Goal: Task Accomplishment & Management: Manage account settings

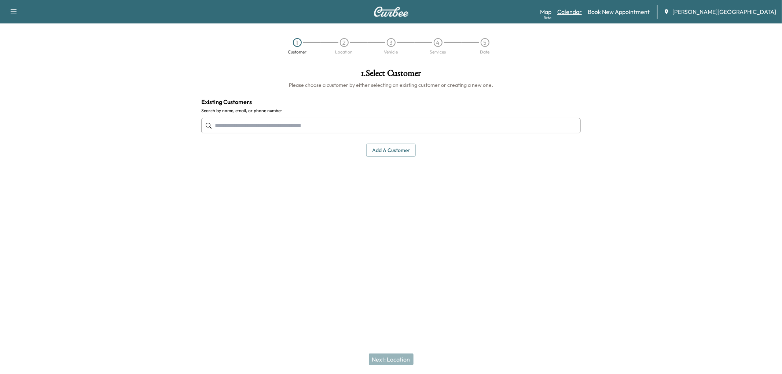
click at [582, 16] on link "Calendar" at bounding box center [569, 11] width 25 height 9
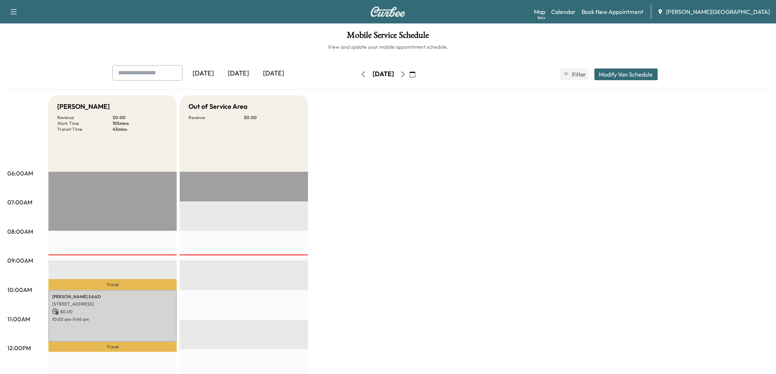
click at [249, 82] on div "[DATE]" at bounding box center [238, 73] width 35 height 17
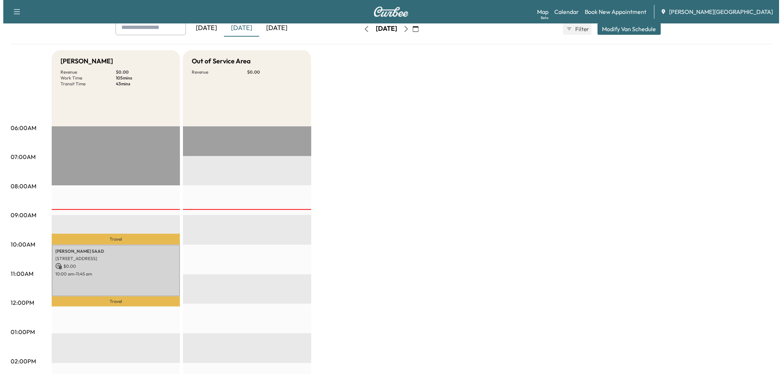
scroll to position [163, 0]
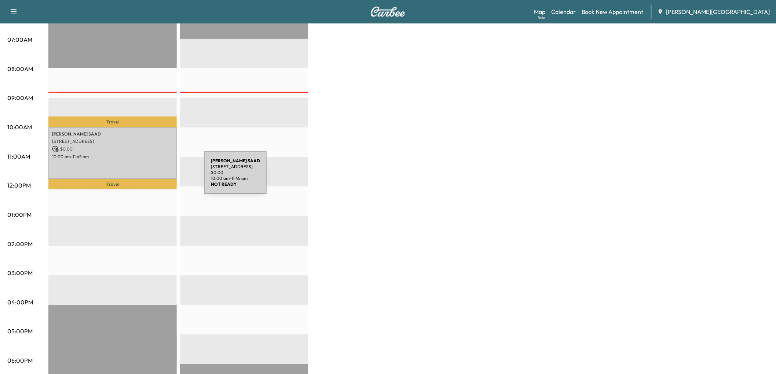
click at [149, 160] on p "10:00 am - 11:45 am" at bounding box center [112, 157] width 121 height 6
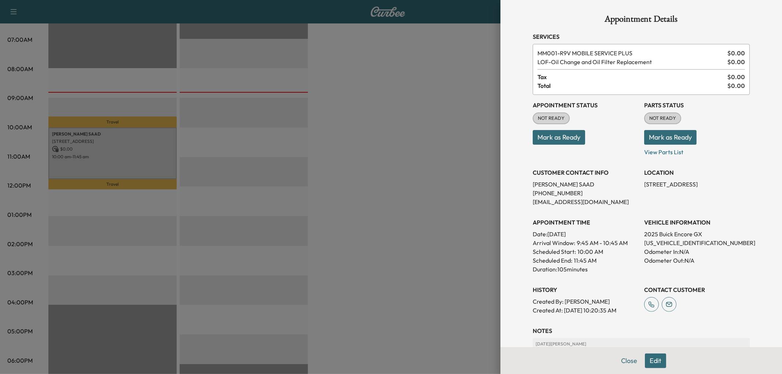
click at [552, 145] on button "Mark as Ready" at bounding box center [559, 137] width 52 height 15
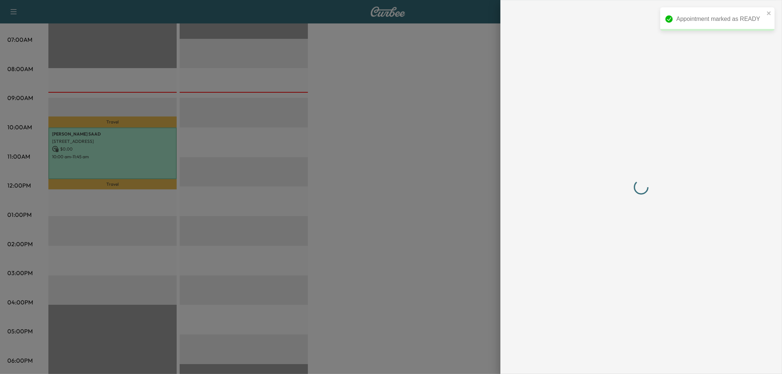
scroll to position [0, 0]
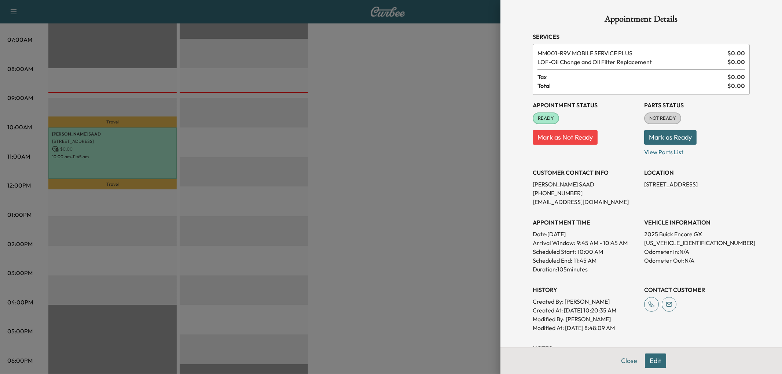
drag, startPoint x: 372, startPoint y: 197, endPoint x: 217, endPoint y: 206, distance: 156.0
click at [372, 197] on div at bounding box center [391, 187] width 782 height 374
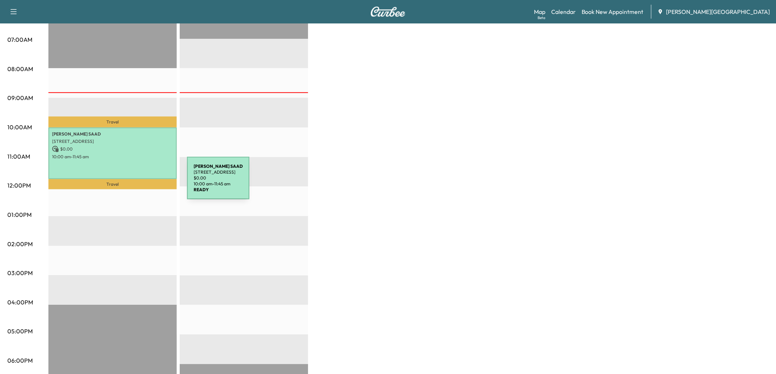
click at [130, 152] on p "$ 0.00" at bounding box center [112, 149] width 121 height 7
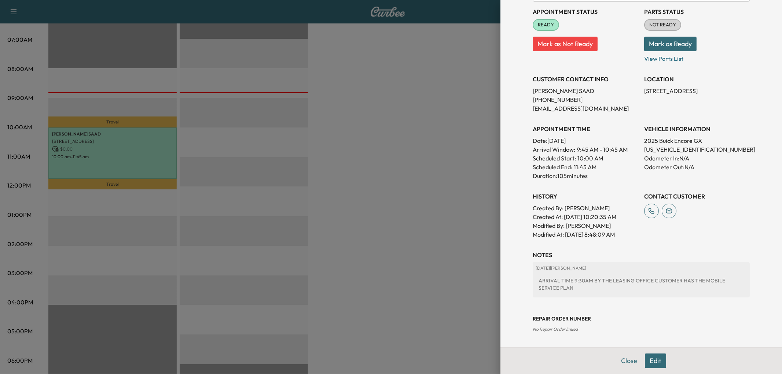
scroll to position [163, 0]
click at [669, 145] on p "[US_VEHICLE_IDENTIFICATION_NUMBER]" at bounding box center [697, 149] width 106 height 9
copy p "[US_VEHICLE_IDENTIFICATION_NUMBER]"
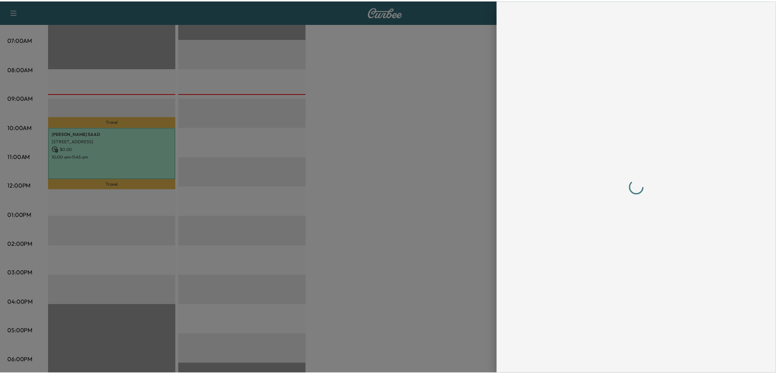
scroll to position [0, 0]
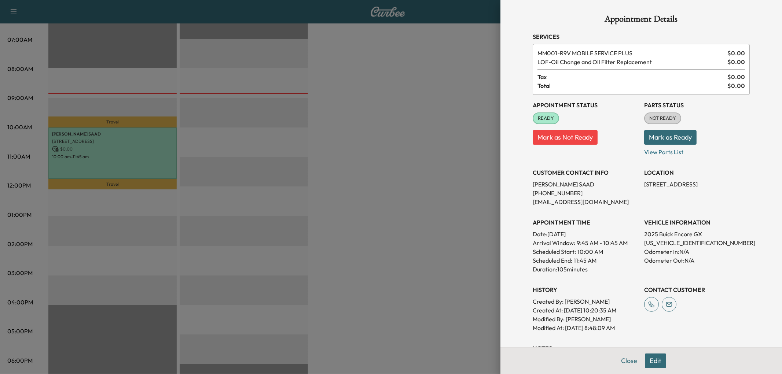
click at [340, 103] on div at bounding box center [391, 187] width 782 height 374
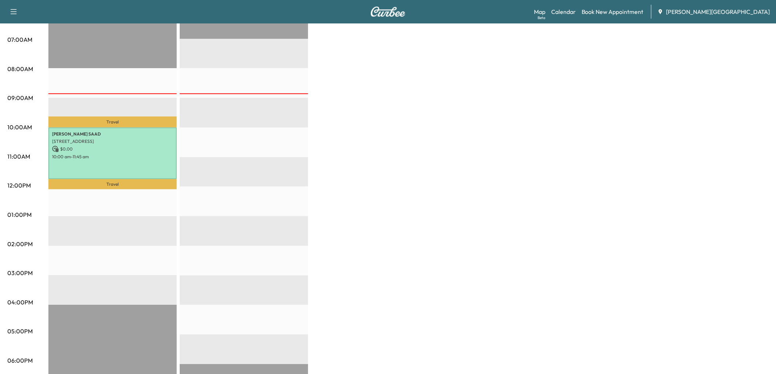
scroll to position [41, 0]
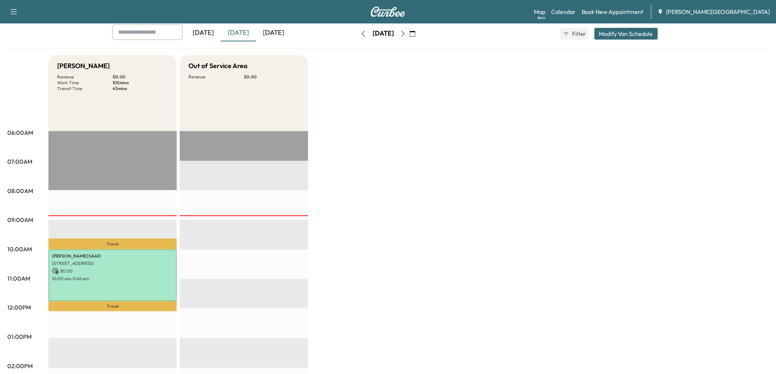
click at [406, 37] on icon "button" at bounding box center [403, 34] width 6 height 6
